Goal: Find contact information: Find contact information

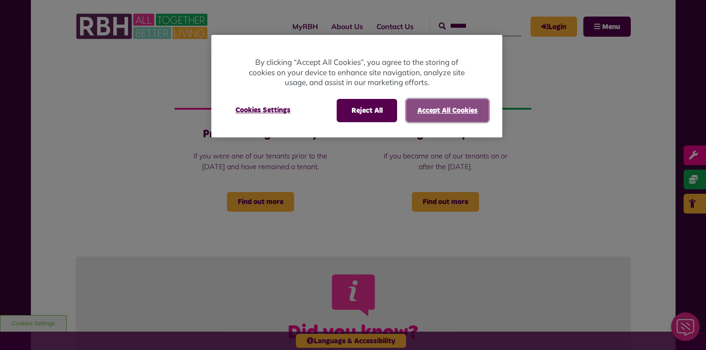
click at [443, 119] on button "Accept All Cookies" at bounding box center [447, 110] width 83 height 23
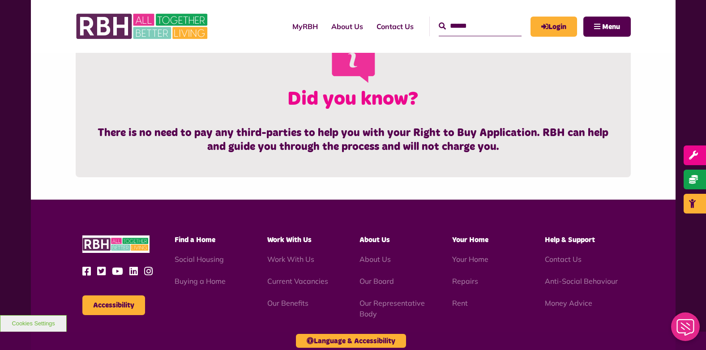
scroll to position [985, 0]
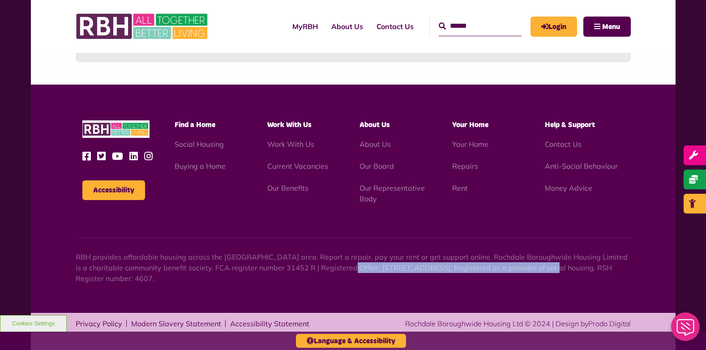
drag, startPoint x: 331, startPoint y: 268, endPoint x: 531, endPoint y: 269, distance: 200.2
click at [531, 269] on p "RBH provides affordable housing across the [GEOGRAPHIC_DATA] area. Report a rep…" at bounding box center [353, 268] width 555 height 32
drag, startPoint x: 531, startPoint y: 269, endPoint x: 511, endPoint y: 266, distance: 20.0
copy p "Unique Enterprise Centre, Belfield Road, Rochdale, OL16 2UP"
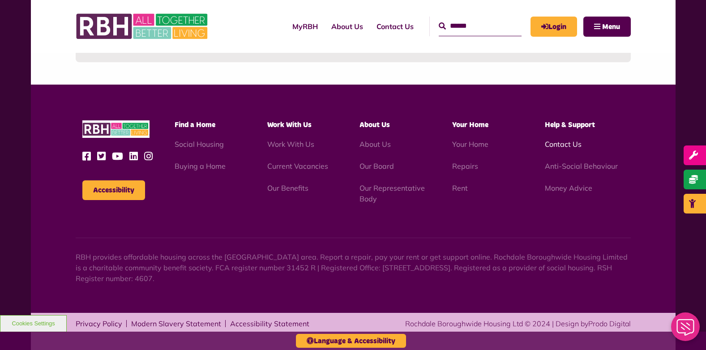
click at [565, 146] on link "Contact Us" at bounding box center [563, 144] width 37 height 9
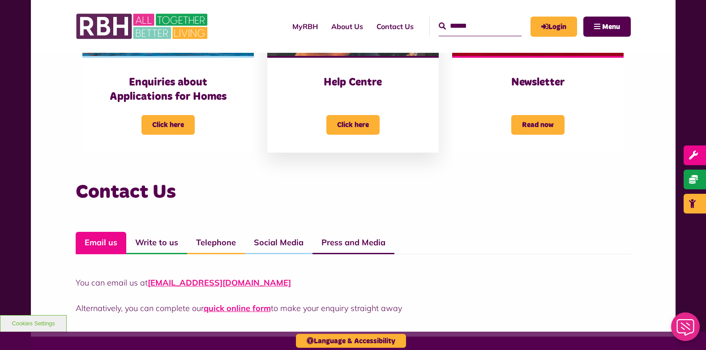
scroll to position [672, 0]
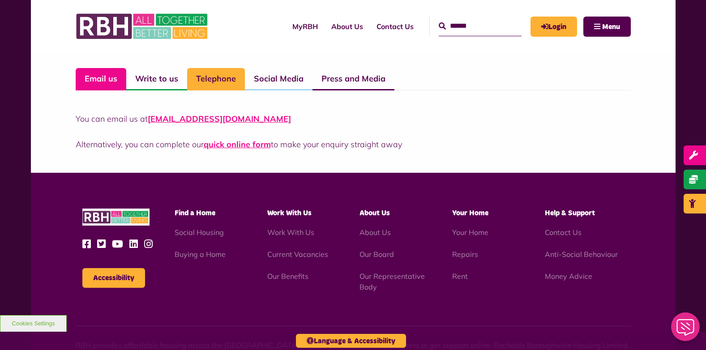
click at [227, 85] on link "Telephone" at bounding box center [216, 79] width 58 height 22
